Goal: Check status

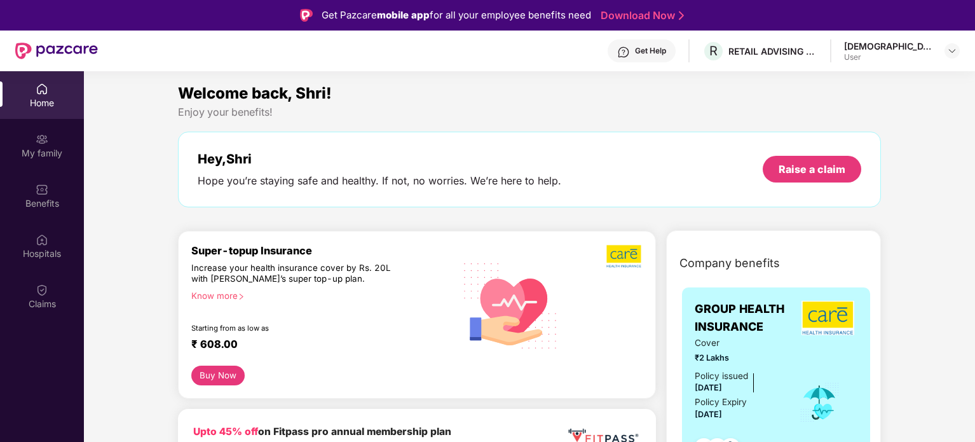
scroll to position [71, 0]
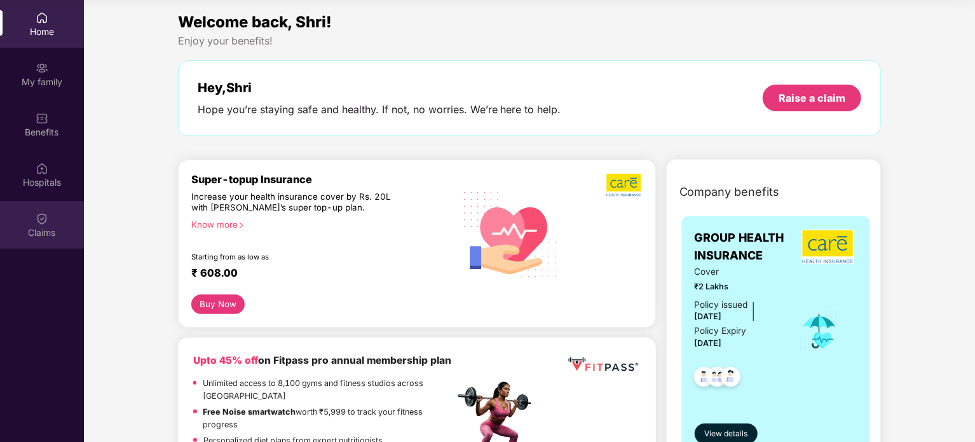
click at [61, 233] on div "Claims" at bounding box center [42, 232] width 84 height 13
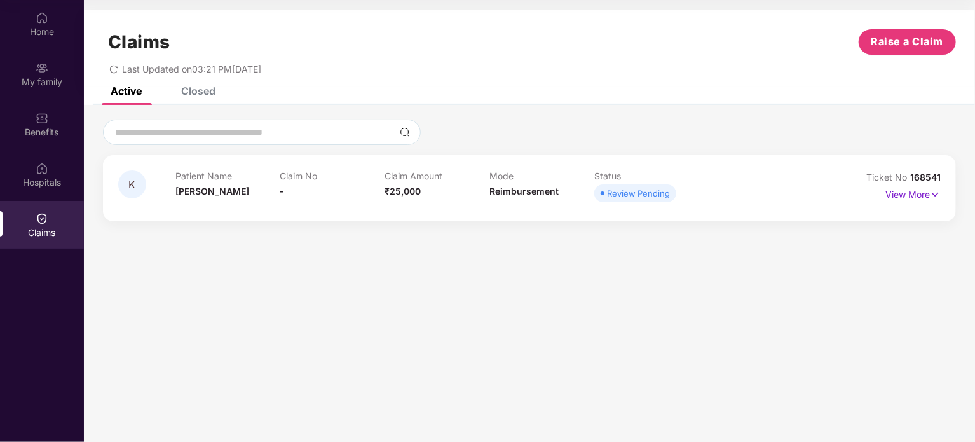
click at [284, 190] on div "Claim No -" at bounding box center [332, 187] width 105 height 35
click at [37, 23] on img at bounding box center [42, 17] width 13 height 13
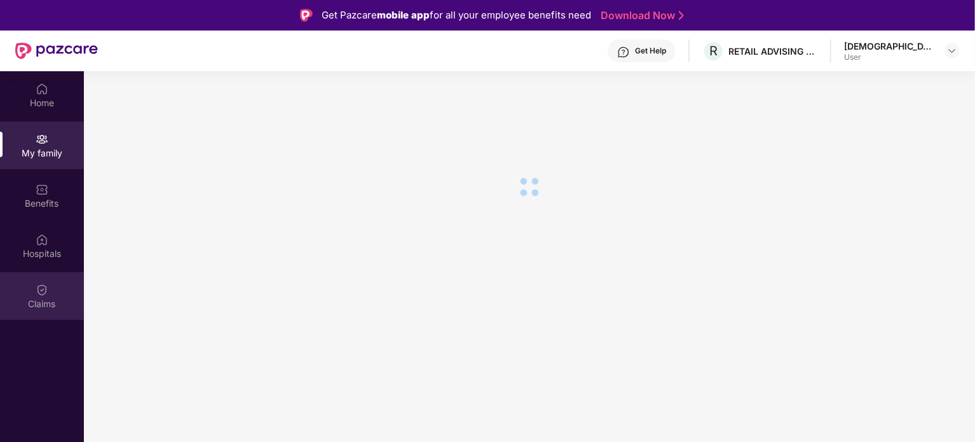
click at [60, 291] on div "Claims" at bounding box center [42, 296] width 84 height 48
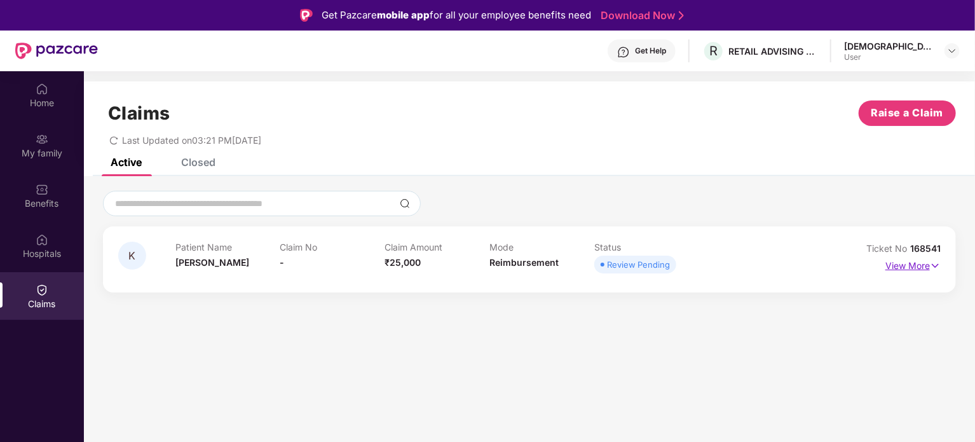
click at [933, 256] on p "View More" at bounding box center [913, 264] width 55 height 17
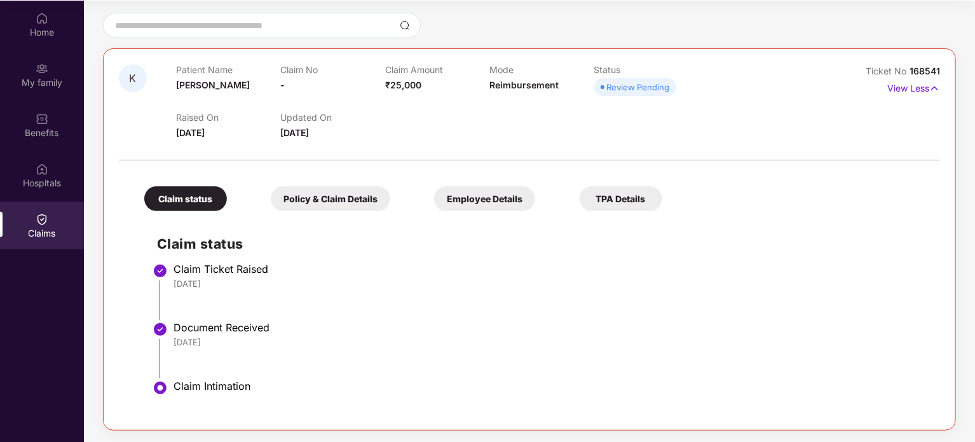
scroll to position [71, 0]
click at [335, 203] on div "Policy & Claim Details" at bounding box center [331, 198] width 120 height 25
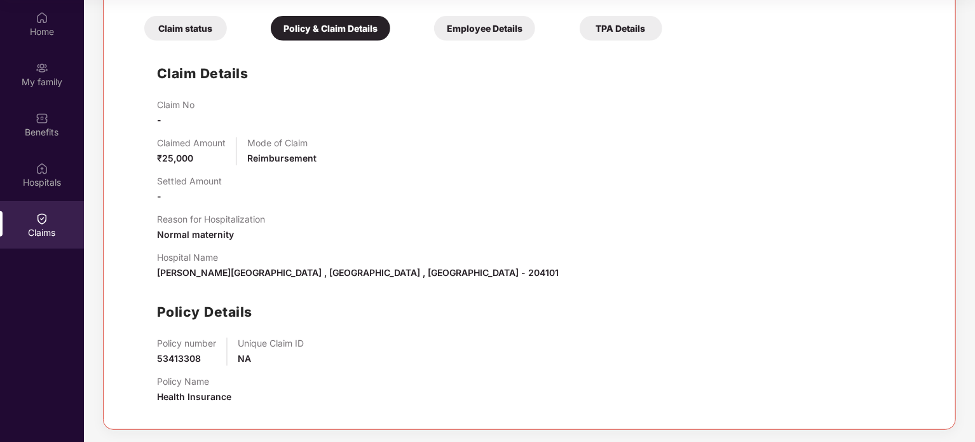
scroll to position [150, 0]
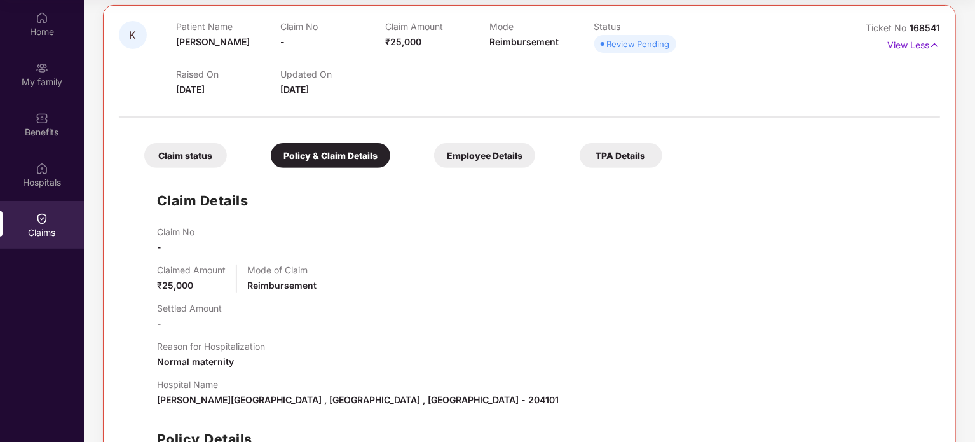
click at [531, 149] on div "Employee Details" at bounding box center [484, 155] width 101 height 25
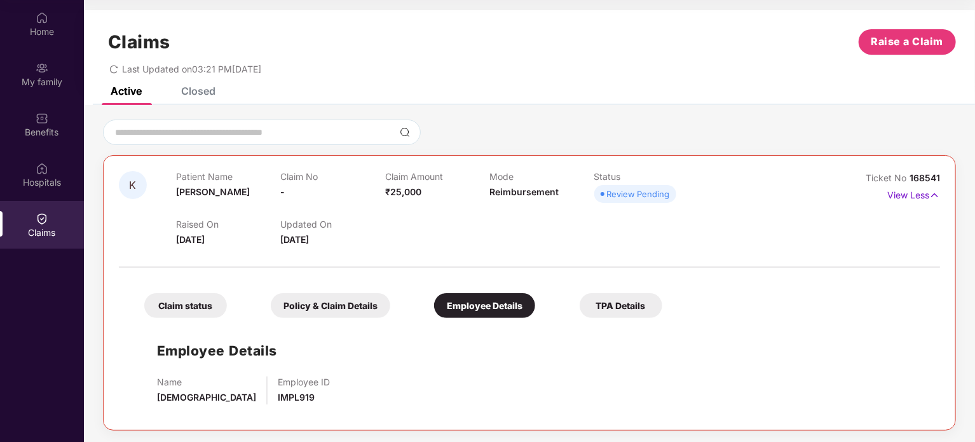
click at [615, 291] on div "Claim status Policy & Claim Details Employee Details TPA Details" at bounding box center [397, 299] width 531 height 38
click at [622, 307] on div "TPA Details" at bounding box center [621, 305] width 83 height 25
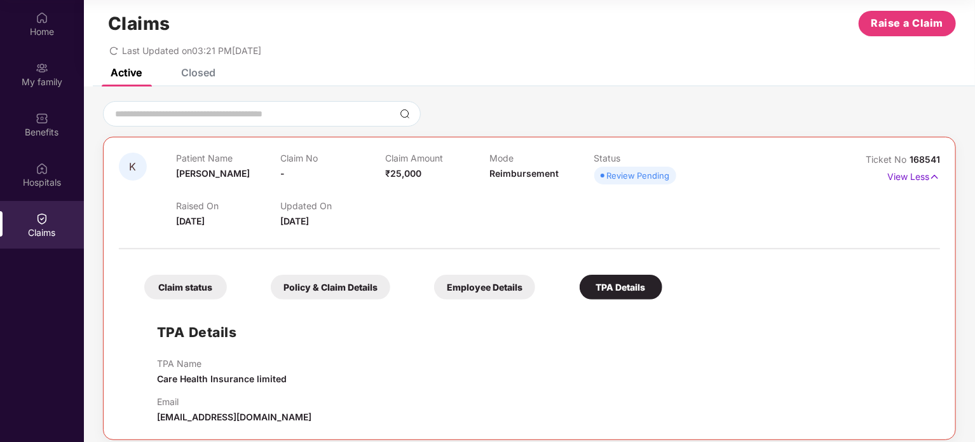
scroll to position [29, 0]
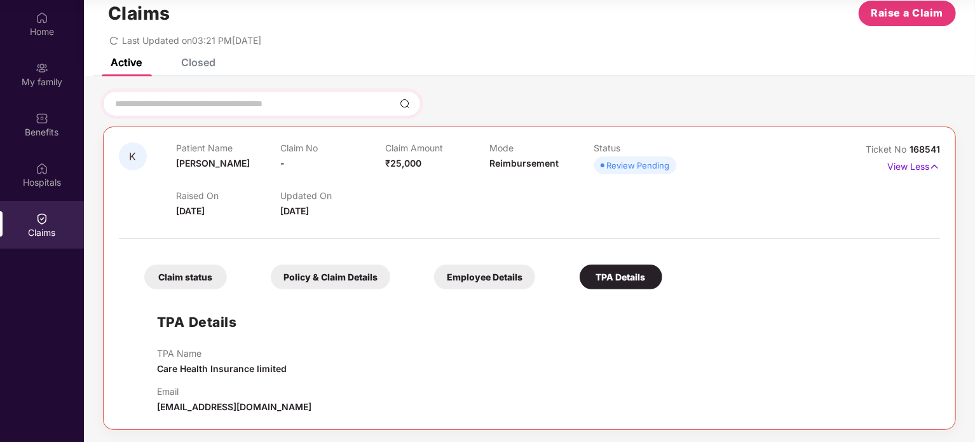
click at [233, 111] on div at bounding box center [262, 103] width 318 height 25
click at [235, 109] on input at bounding box center [254, 103] width 281 height 13
click at [201, 65] on div "Closed" at bounding box center [198, 62] width 34 height 13
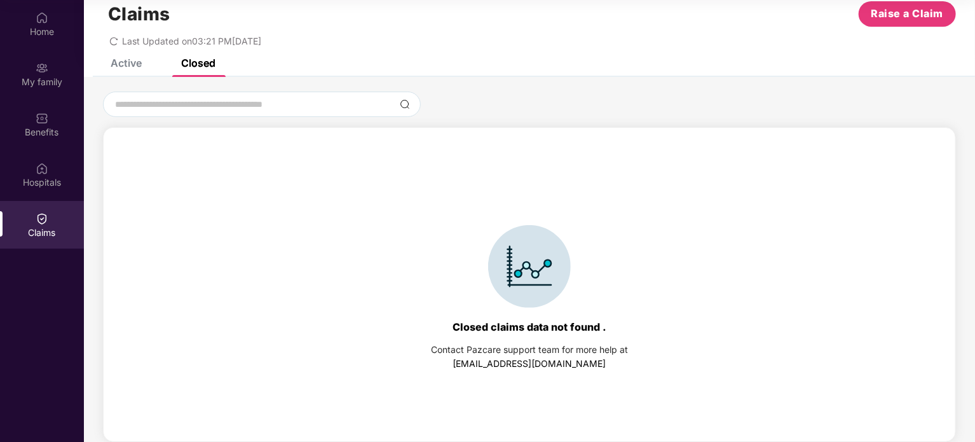
click at [139, 62] on div "Active" at bounding box center [126, 63] width 31 height 13
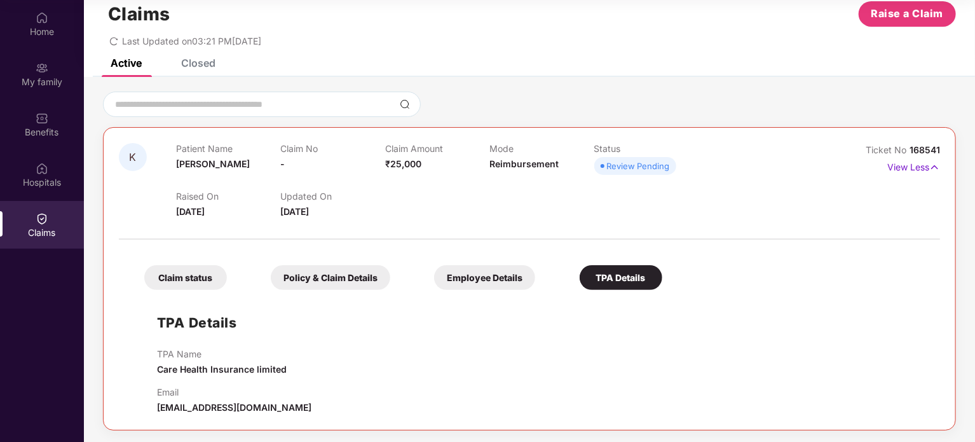
drag, startPoint x: 148, startPoint y: 41, endPoint x: 297, endPoint y: 40, distance: 149.4
click at [297, 40] on div "Last Updated on 03:21 PM, 26 Aug 2025" at bounding box center [529, 37] width 853 height 20
